Goal: Transaction & Acquisition: Purchase product/service

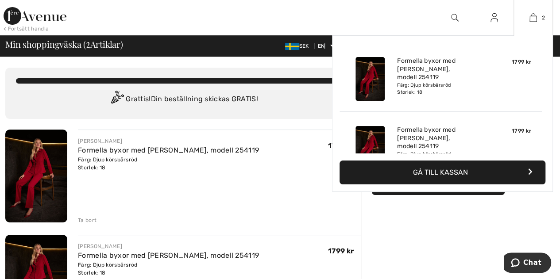
click at [455, 172] on font "Gå till kassan" at bounding box center [440, 172] width 55 height 8
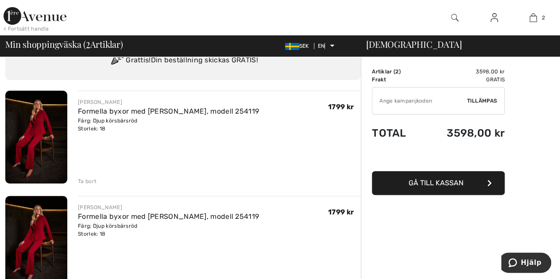
scroll to position [41, 0]
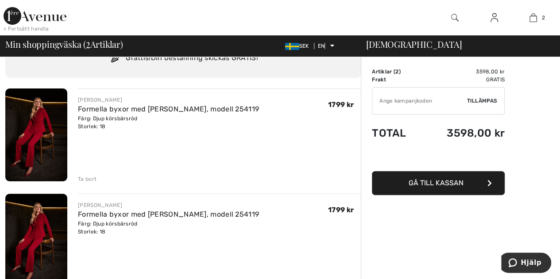
click at [83, 177] on font "Ta bort" at bounding box center [87, 179] width 19 height 6
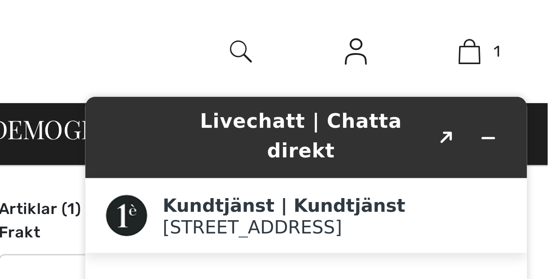
scroll to position [157, 0]
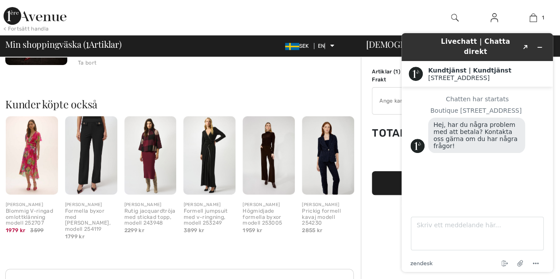
click at [254, 77] on div "Kunder köpte också Snabbvy JOSEPH RIBKOFF Blommig V-ringad omlottklänning model…" at bounding box center [182, 162] width 355 height 170
click at [540, 44] on icon "Minimera widgeten" at bounding box center [539, 47] width 6 height 6
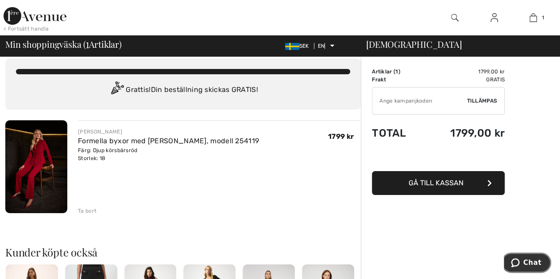
scroll to position [0, 0]
